Goal: Information Seeking & Learning: Learn about a topic

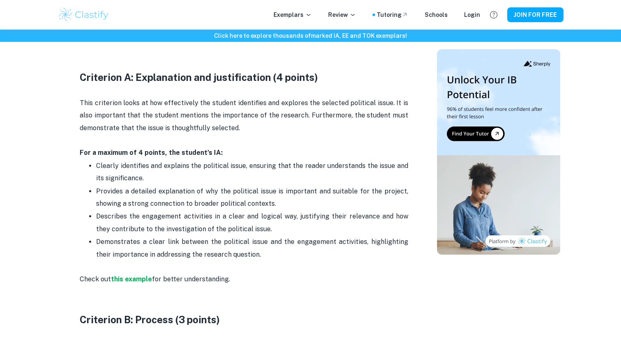
scroll to position [441, 0]
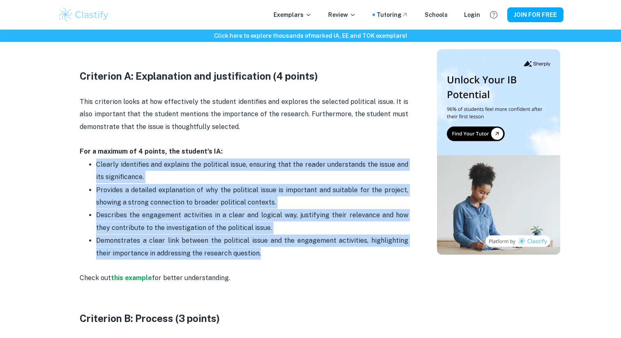
drag, startPoint x: 247, startPoint y: 254, endPoint x: 80, endPoint y: 164, distance: 189.9
click at [80, 164] on ul "Clearly identifies and explains the political issue, ensuring that the reader u…" at bounding box center [244, 208] width 329 height 101
copy ul "Clearly identifies and explains the political issue, ensuring that the reader u…"
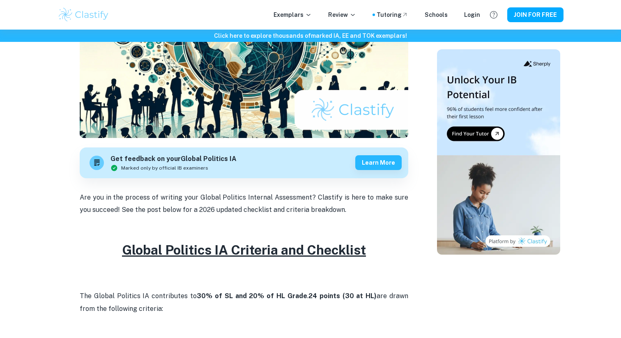
scroll to position [204, 0]
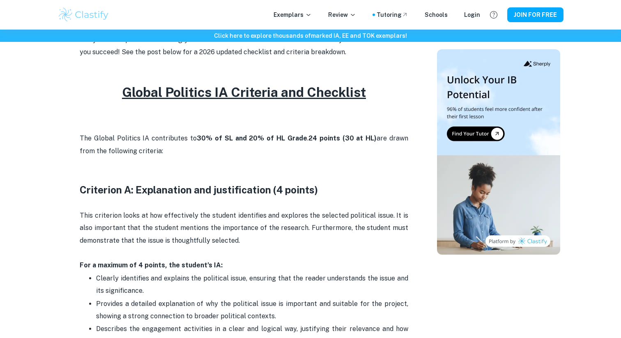
click at [281, 97] on u "Global Politics IA Criteria and Checklist" at bounding box center [244, 92] width 244 height 15
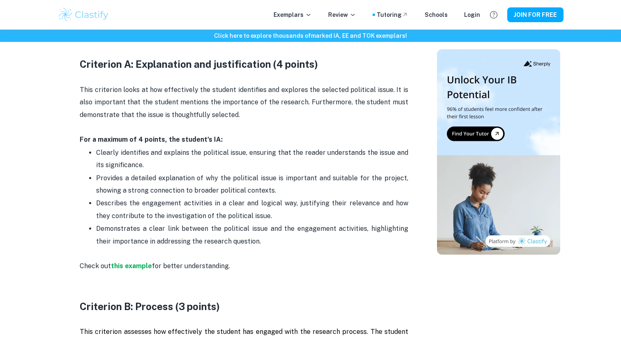
scroll to position [452, 0]
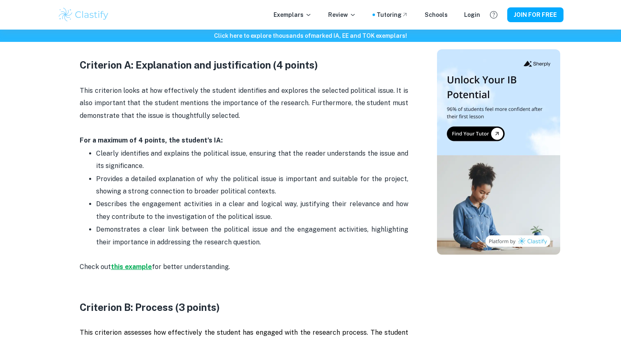
click at [127, 267] on strong "this example" at bounding box center [131, 267] width 41 height 8
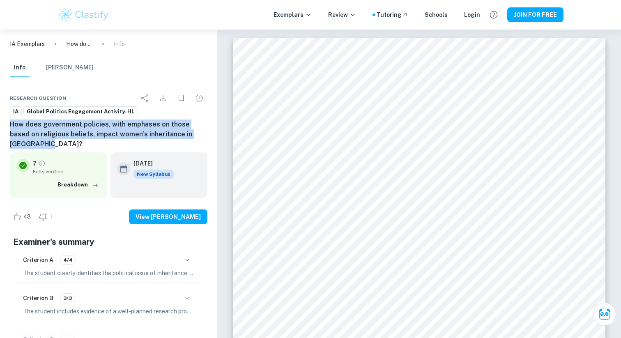
drag, startPoint x: 207, startPoint y: 136, endPoint x: 8, endPoint y: 124, distance: 199.7
click at [8, 124] on div "Research question IA Global Politics Engagement Activity-HL How does government…" at bounding box center [108, 310] width 217 height 461
copy h6 "How does government policies, with emphases on those based on religious beliefs…"
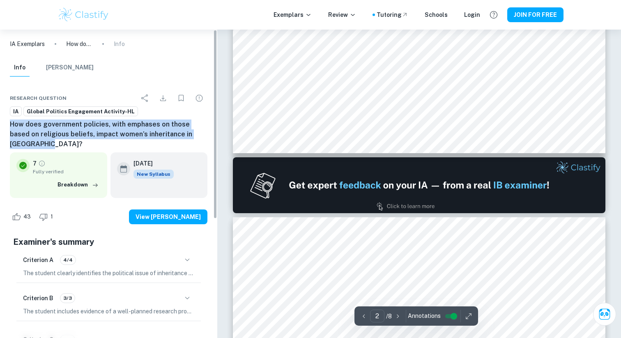
type input "1"
